Goal: Transaction & Acquisition: Purchase product/service

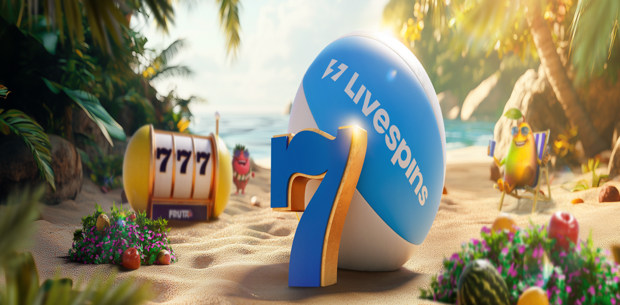
drag, startPoint x: 111, startPoint y: 138, endPoint x: 69, endPoint y: 136, distance: 42.0
click at [69, 136] on div "1h 1m 42s Taso 1 [PERSON_NAME] € 0.15 Talletus € 0.15 Kasino Live Kasino Palkki…" at bounding box center [310, 267] width 615 height 529
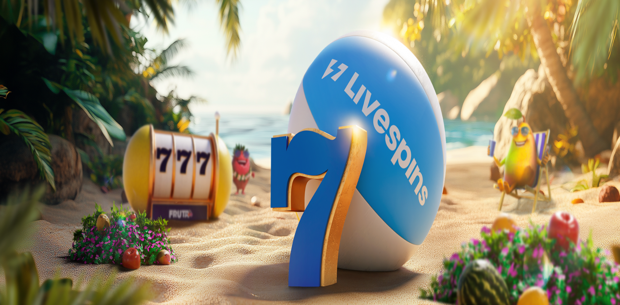
click at [150, 163] on div "2 päivää [GEOGRAPHIC_DATA] etuja Talleta € 100 tai enemmän Saat 10 ilmaiskierro…" at bounding box center [310, 311] width 615 height 296
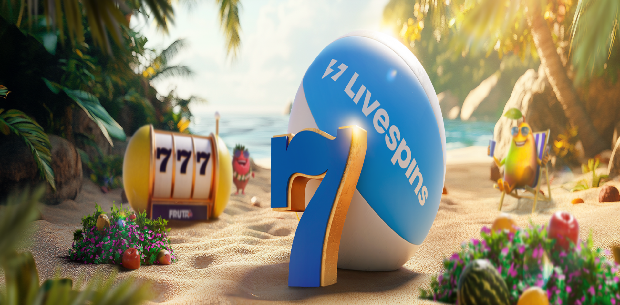
drag, startPoint x: 100, startPoint y: 137, endPoint x: 45, endPoint y: 131, distance: 55.3
type input "**"
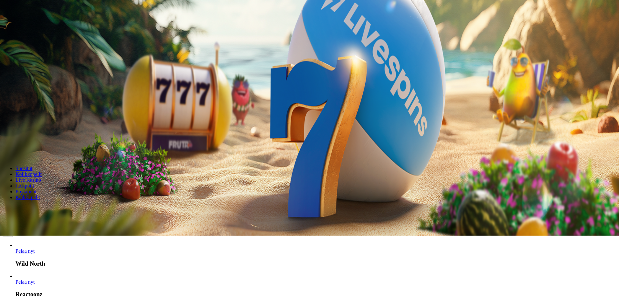
scroll to position [97, 0]
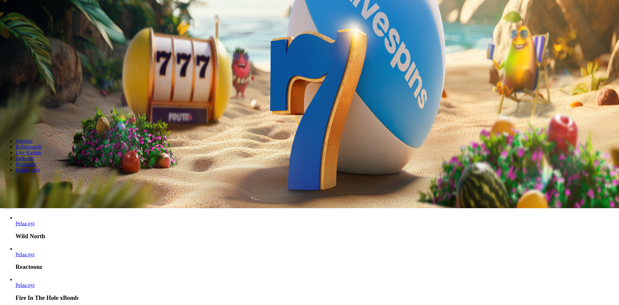
click at [48, 179] on input "Search" at bounding box center [26, 182] width 46 height 6
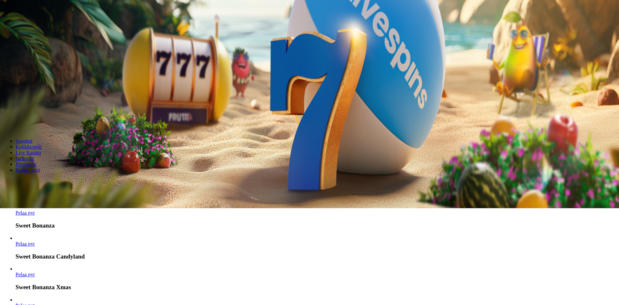
type input "*******"
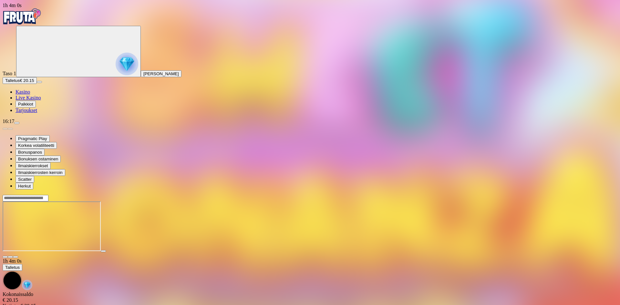
click at [107, 204] on div at bounding box center [310, 227] width 615 height 64
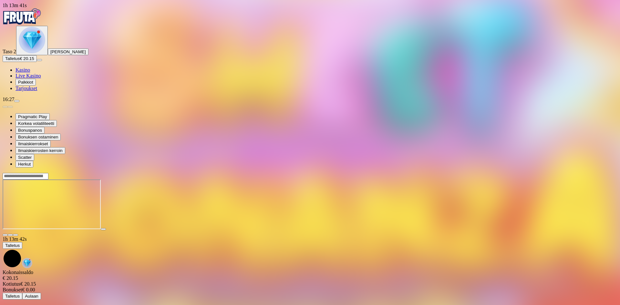
click at [37, 62] on button "Talletus € 20.15" at bounding box center [20, 58] width 34 height 7
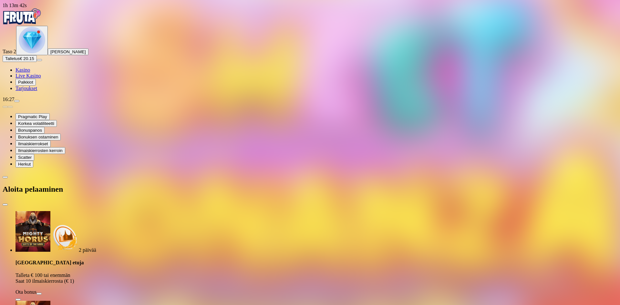
drag, startPoint x: 114, startPoint y: 134, endPoint x: 79, endPoint y: 135, distance: 34.3
type input "**"
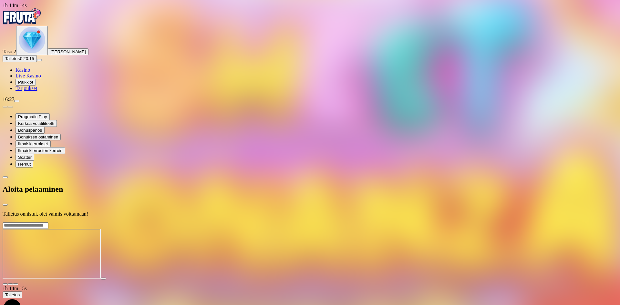
click at [275, 222] on div at bounding box center [310, 222] width 615 height 0
click at [273, 222] on div at bounding box center [310, 222] width 615 height 0
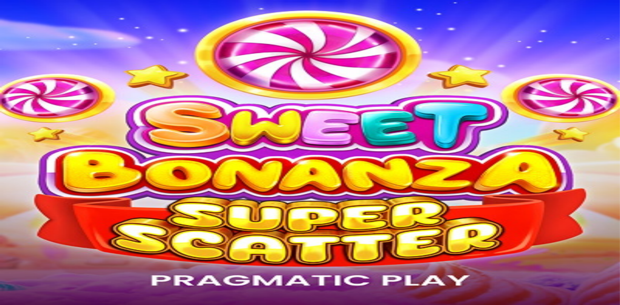
click at [316, 258] on div at bounding box center [310, 232] width 615 height 51
click at [41, 79] on span "Live Kasino" at bounding box center [29, 75] width 26 height 5
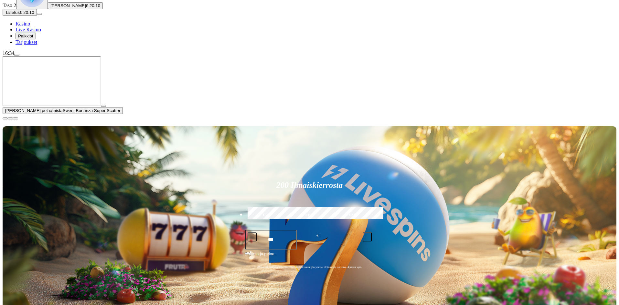
scroll to position [65, 0]
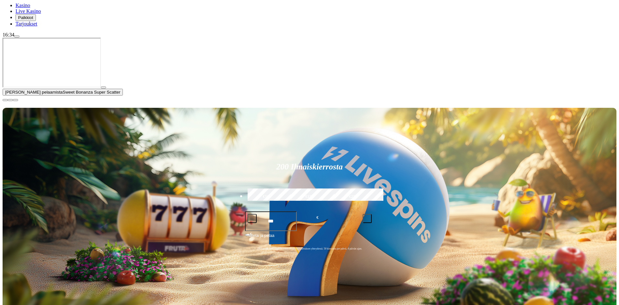
click at [5, 100] on span "close icon" at bounding box center [5, 100] width 0 height 0
